Goal: Task Accomplishment & Management: Complete application form

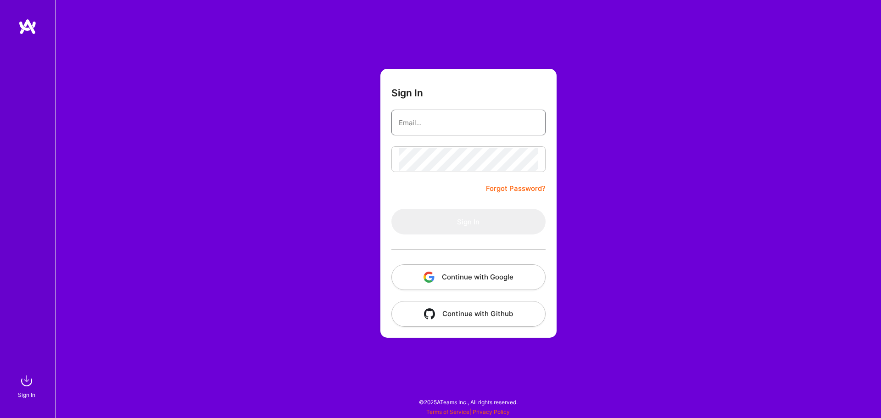
type input "[EMAIL_ADDRESS][DOMAIN_NAME]"
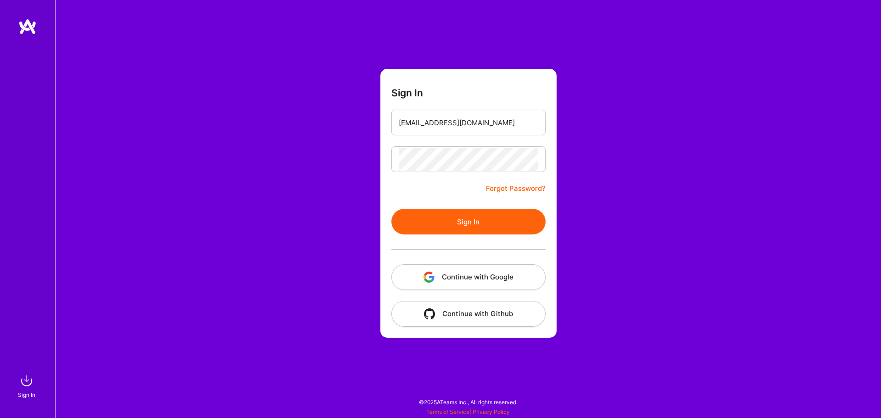
click at [392, 182] on form "Sign In [EMAIL_ADDRESS][DOMAIN_NAME] Forgot Password? Sign In Continue with Goo…" at bounding box center [469, 203] width 176 height 269
click at [450, 216] on button "Sign In" at bounding box center [469, 222] width 154 height 26
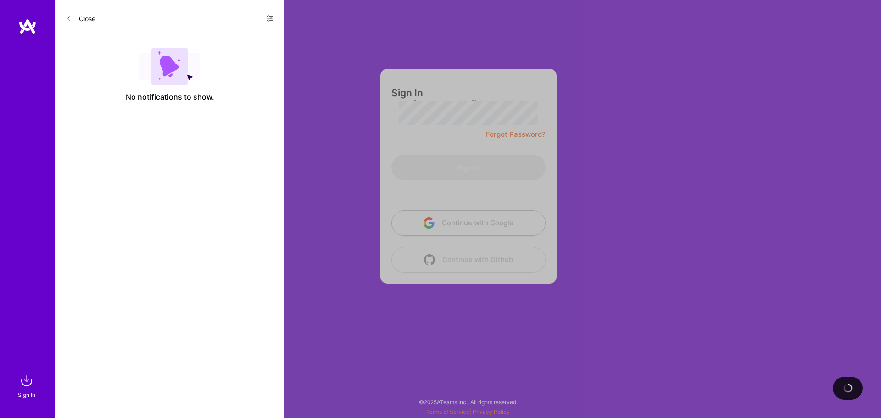
select select "US"
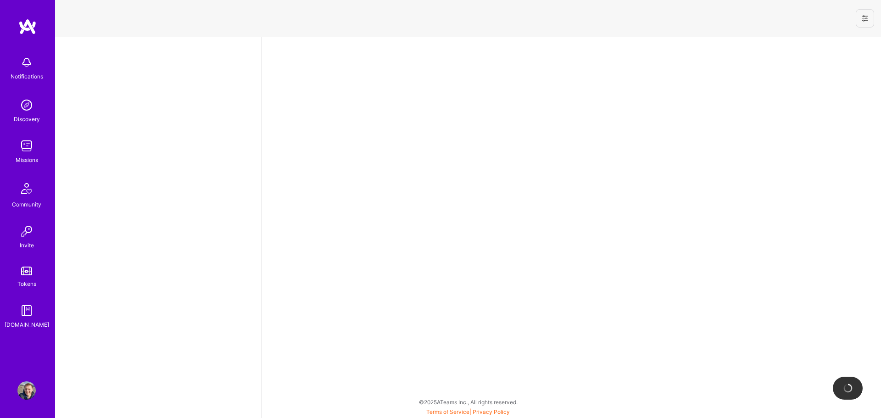
select select "US"
